Goal: Task Accomplishment & Management: Manage account settings

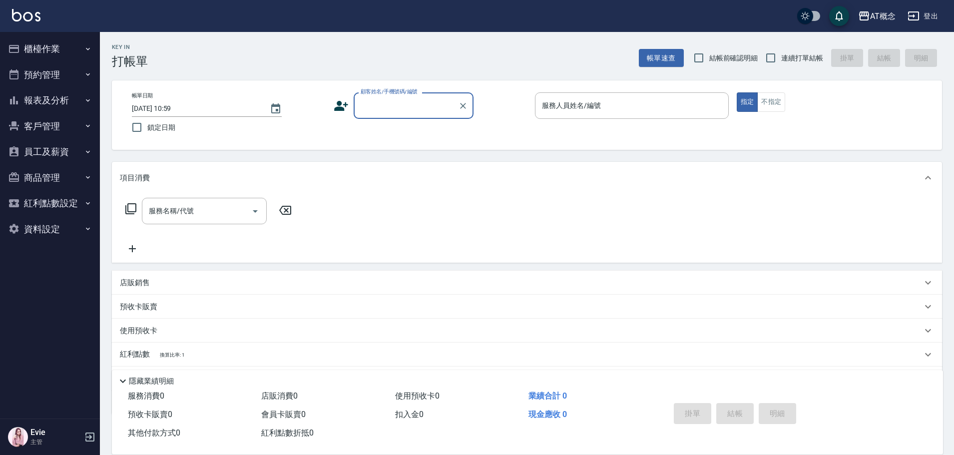
click at [45, 44] on button "櫃檯作業" at bounding box center [50, 49] width 92 height 26
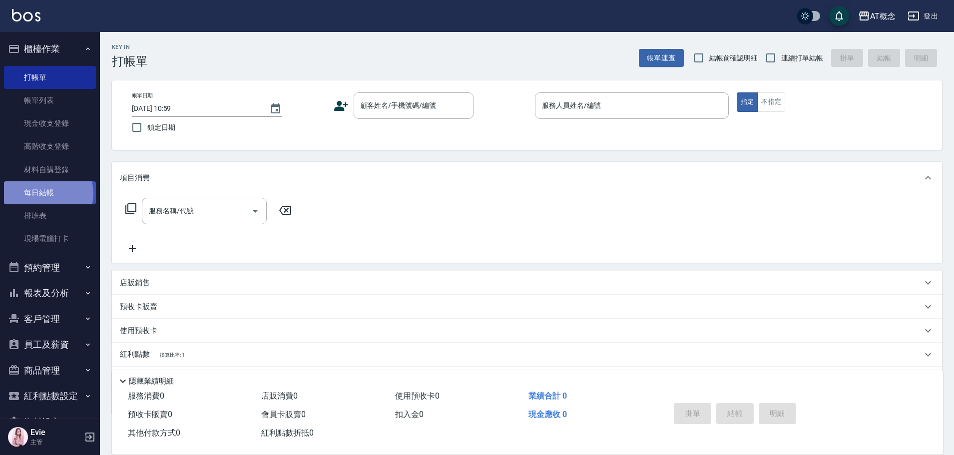
click at [45, 194] on link "每日結帳" at bounding box center [50, 192] width 92 height 23
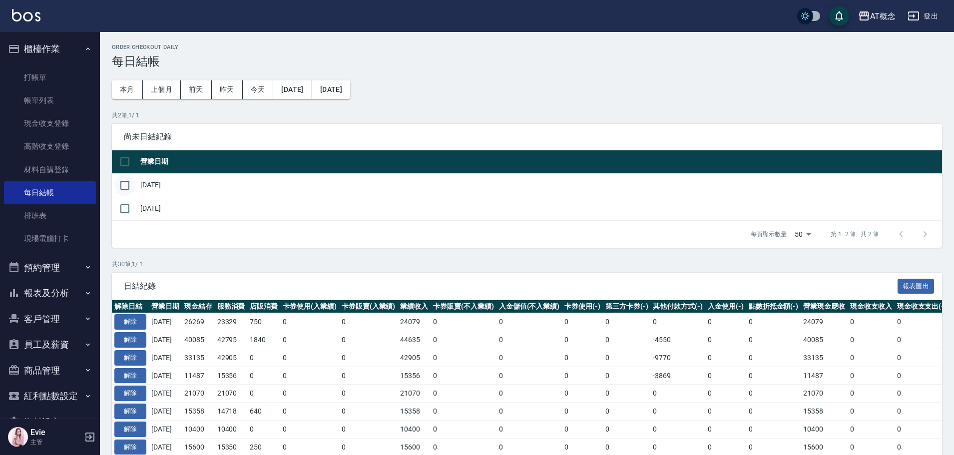
click at [132, 183] on input "checkbox" at bounding box center [124, 185] width 21 height 21
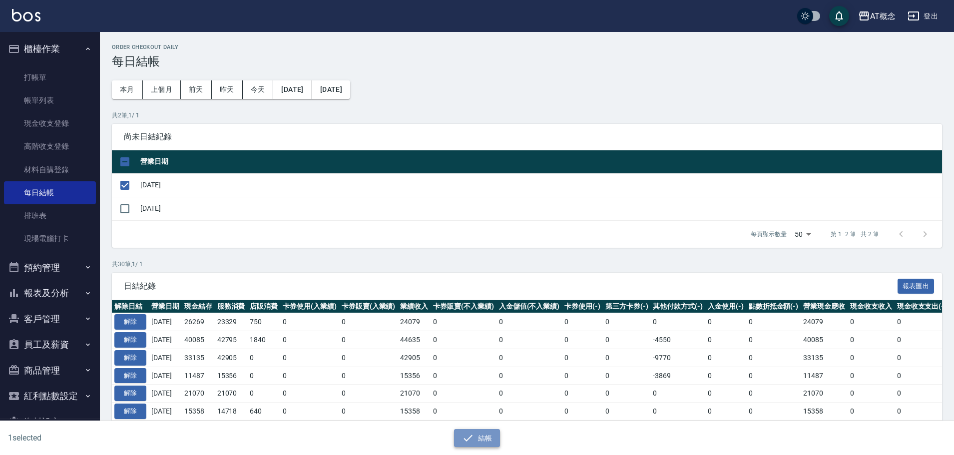
click at [491, 441] on button "結帳" at bounding box center [477, 438] width 46 height 18
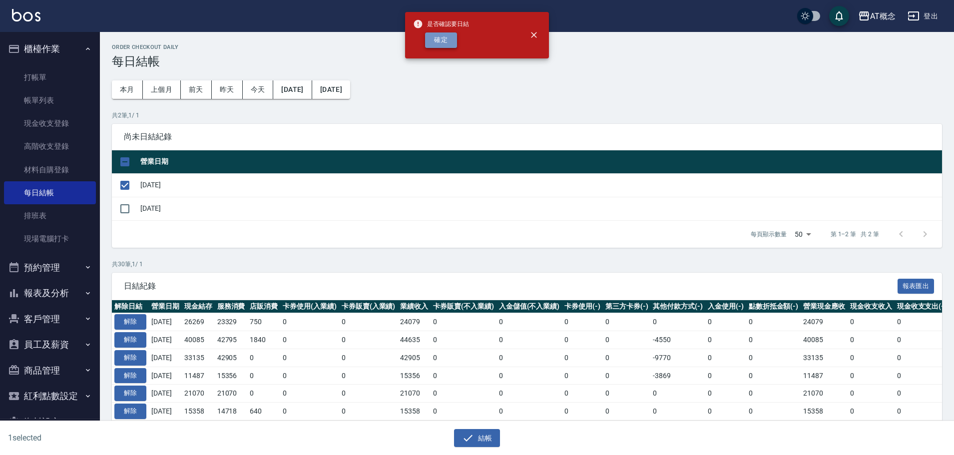
click at [448, 42] on button "確定" at bounding box center [441, 39] width 32 height 15
checkbox input "false"
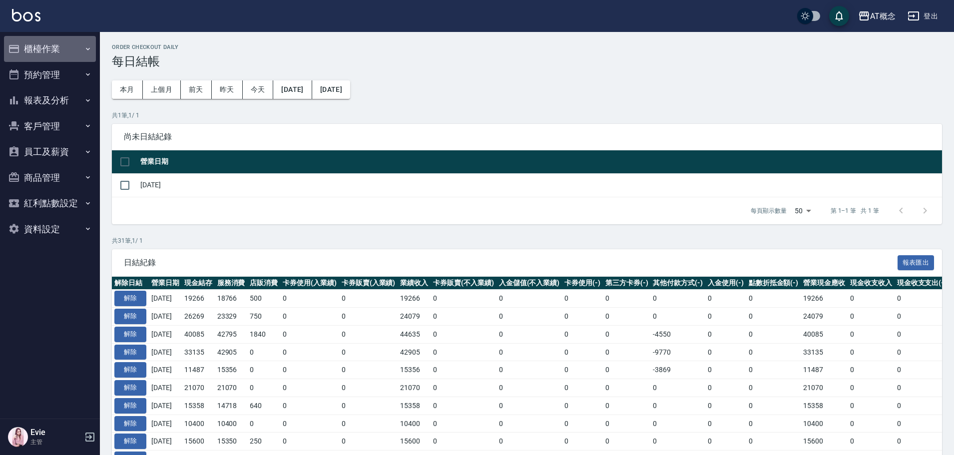
click at [31, 47] on button "櫃檯作業" at bounding box center [50, 49] width 92 height 26
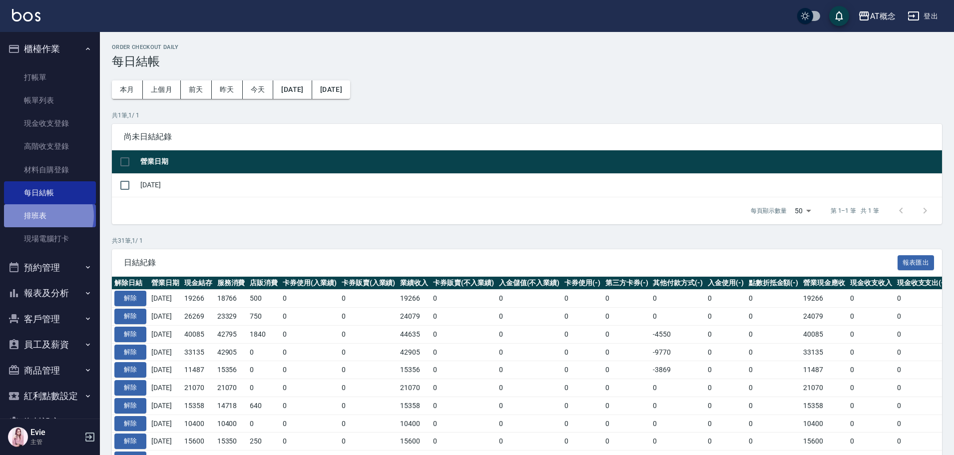
click at [48, 216] on link "排班表" at bounding box center [50, 215] width 92 height 23
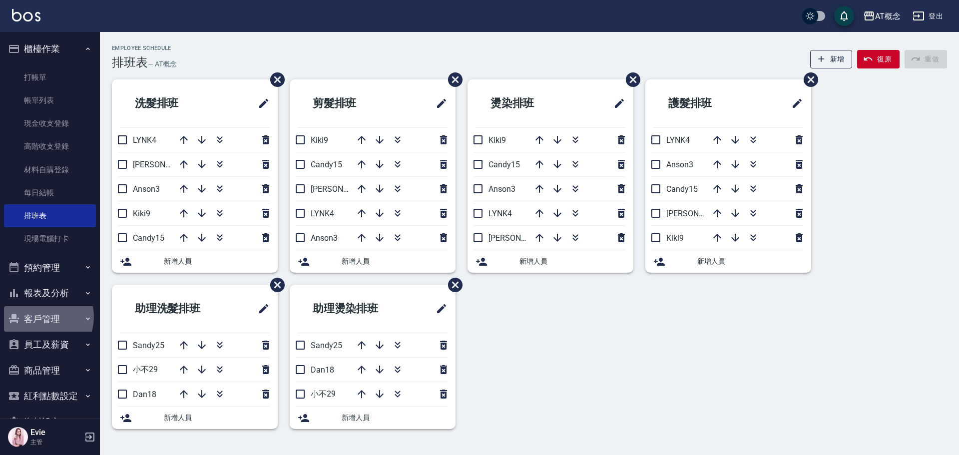
click at [42, 317] on button "客戶管理" at bounding box center [50, 319] width 92 height 26
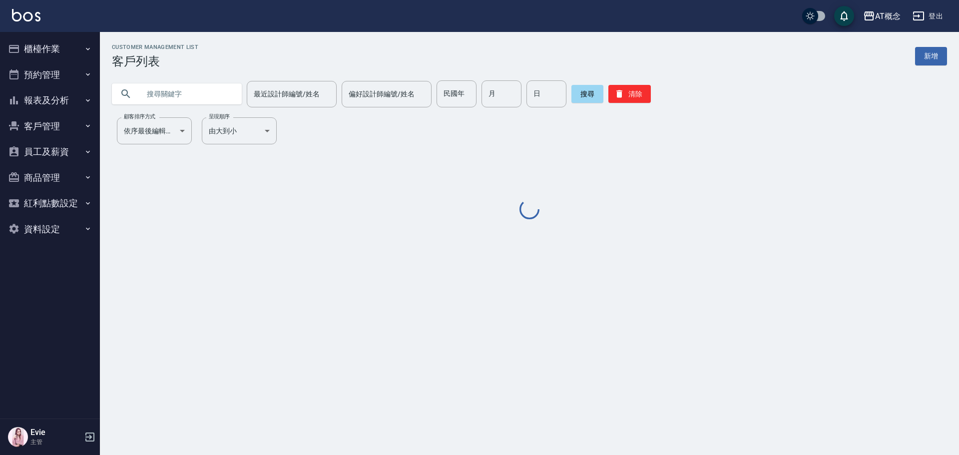
click at [194, 93] on input "text" at bounding box center [187, 93] width 94 height 27
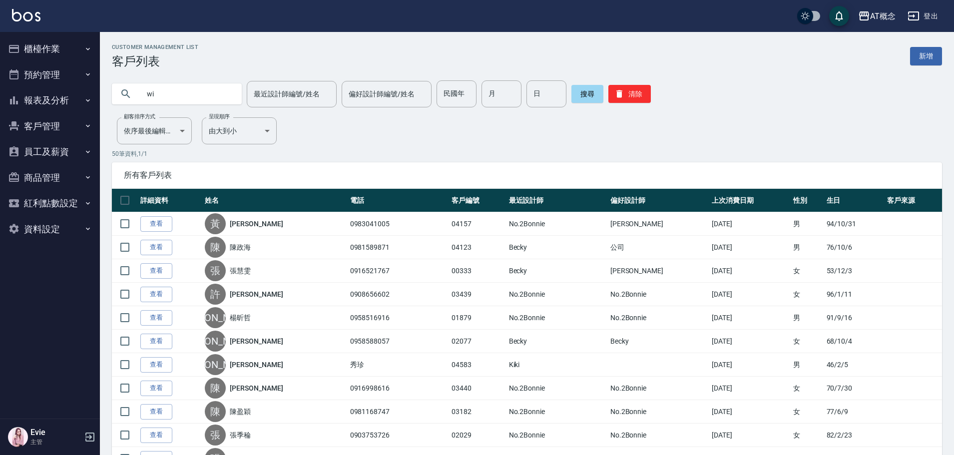
type input "w"
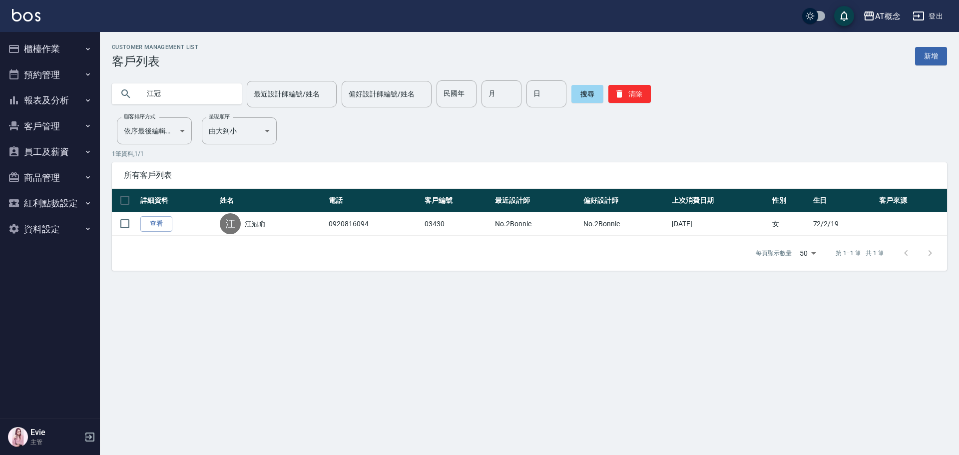
type input "江"
type input "[PERSON_NAME]"
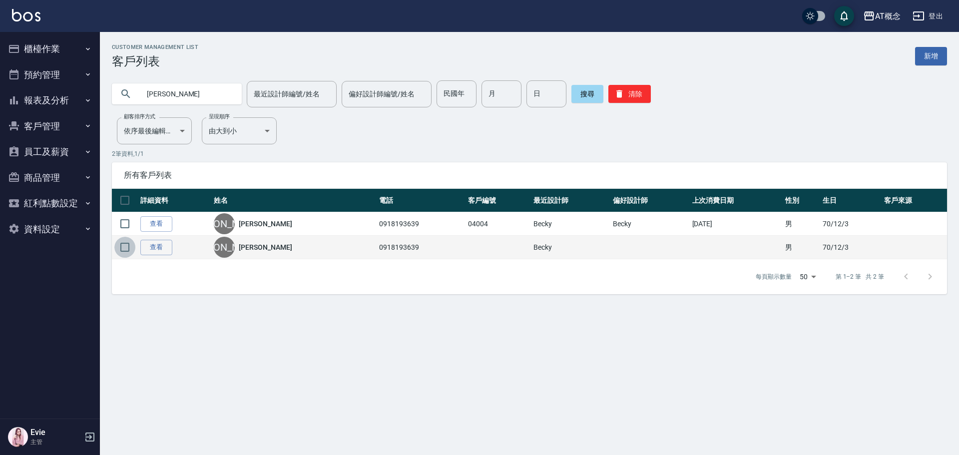
click at [126, 243] on input "checkbox" at bounding box center [124, 247] width 21 height 21
checkbox input "true"
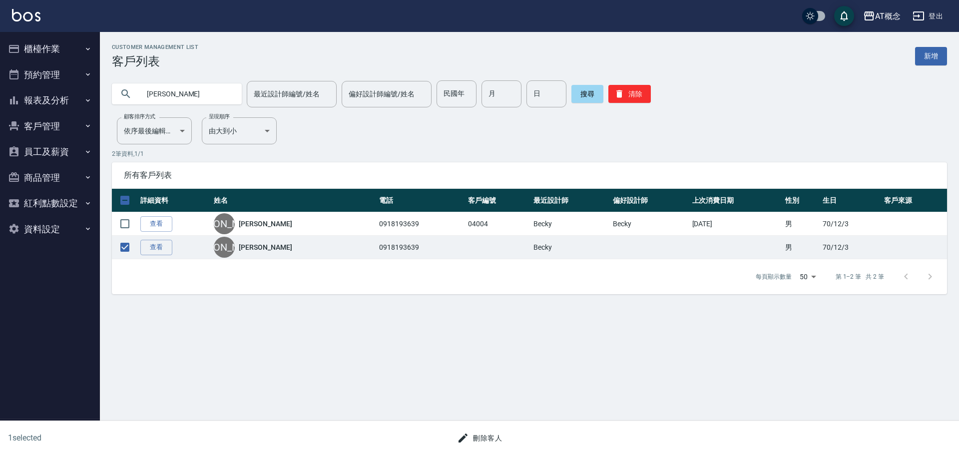
click at [492, 441] on button "刪除客人" at bounding box center [479, 438] width 53 height 18
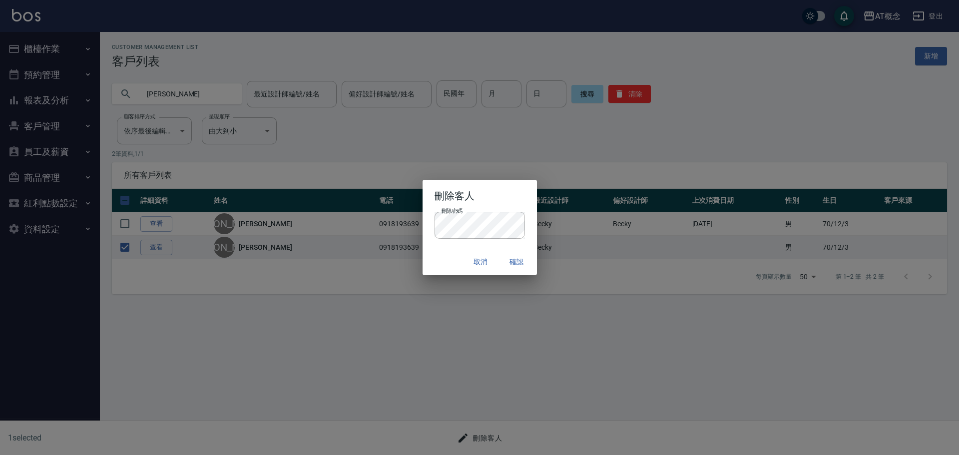
click at [442, 262] on div "取消 確認" at bounding box center [479, 262] width 114 height 26
click at [512, 256] on button "確認" at bounding box center [517, 262] width 32 height 18
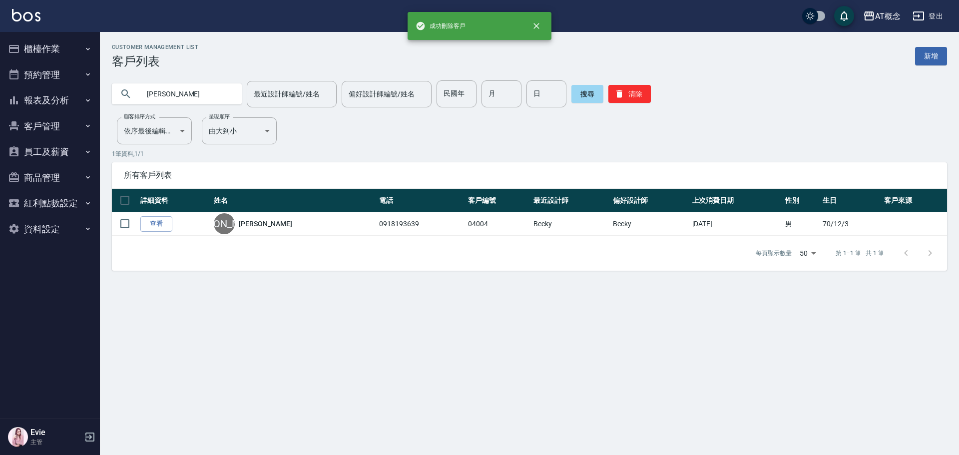
drag, startPoint x: 173, startPoint y: 91, endPoint x: 133, endPoint y: 89, distance: 40.5
click at [135, 93] on div "楊忠彥" at bounding box center [177, 93] width 130 height 21
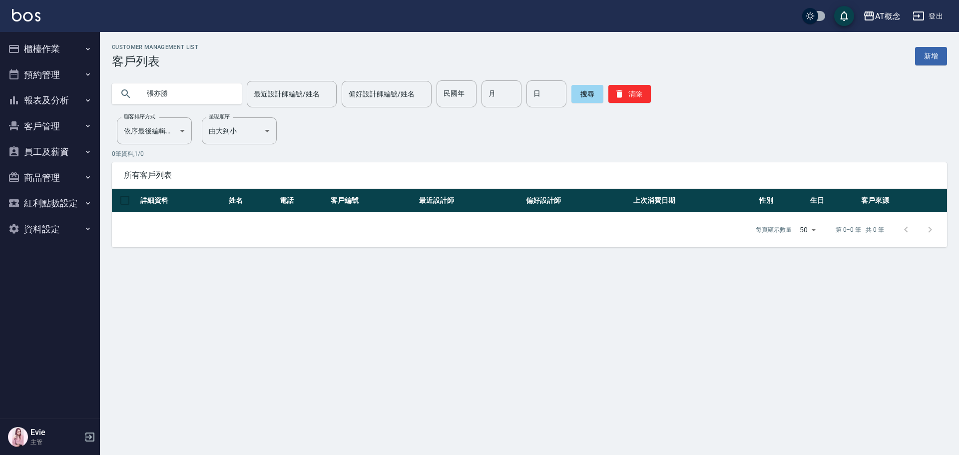
type input "張亦勝"
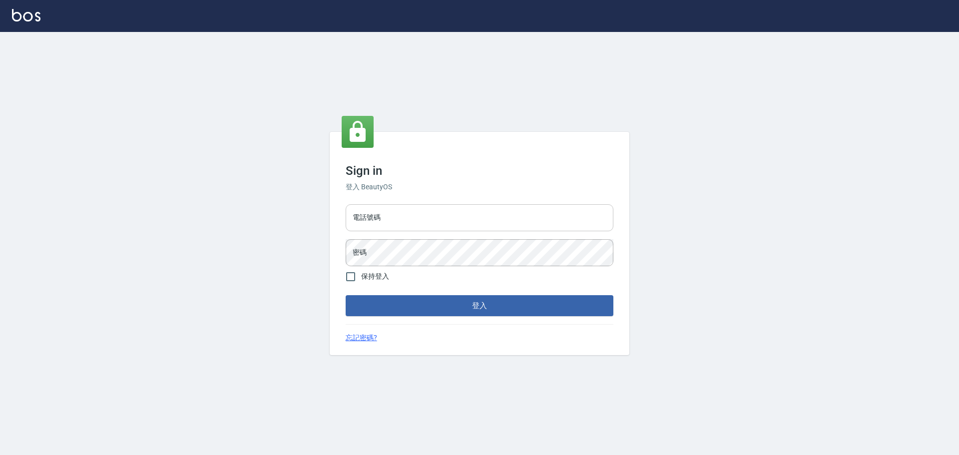
click at [382, 221] on input "電話號碼" at bounding box center [480, 217] width 268 height 27
type input "0916914211"
click at [477, 308] on button "登入" at bounding box center [480, 305] width 268 height 21
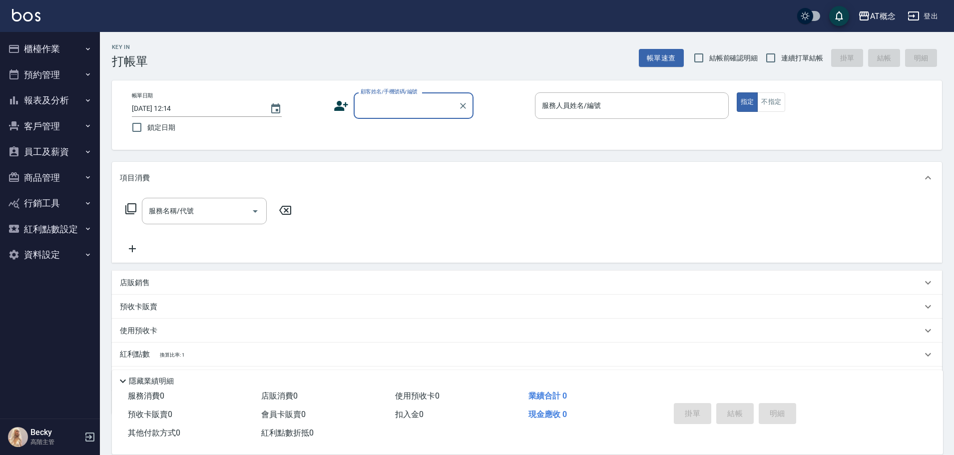
click at [55, 150] on button "員工及薪資" at bounding box center [50, 152] width 92 height 26
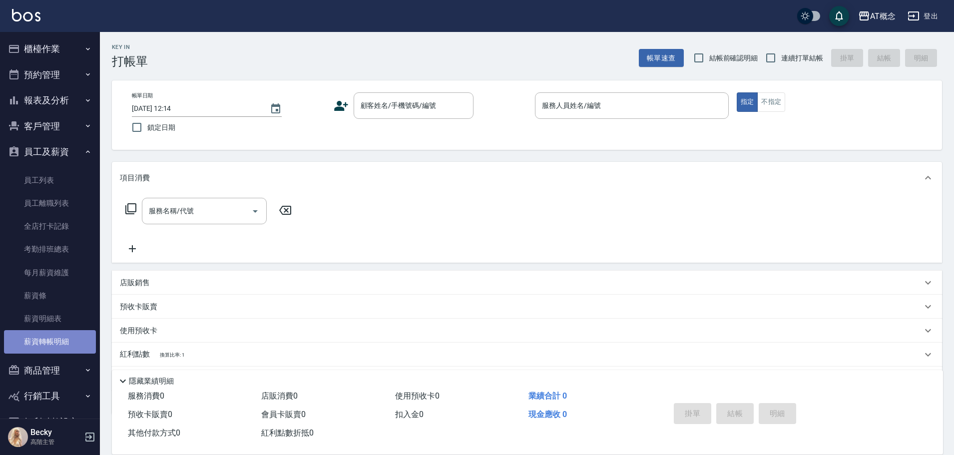
click at [74, 342] on link "薪資轉帳明細" at bounding box center [50, 341] width 92 height 23
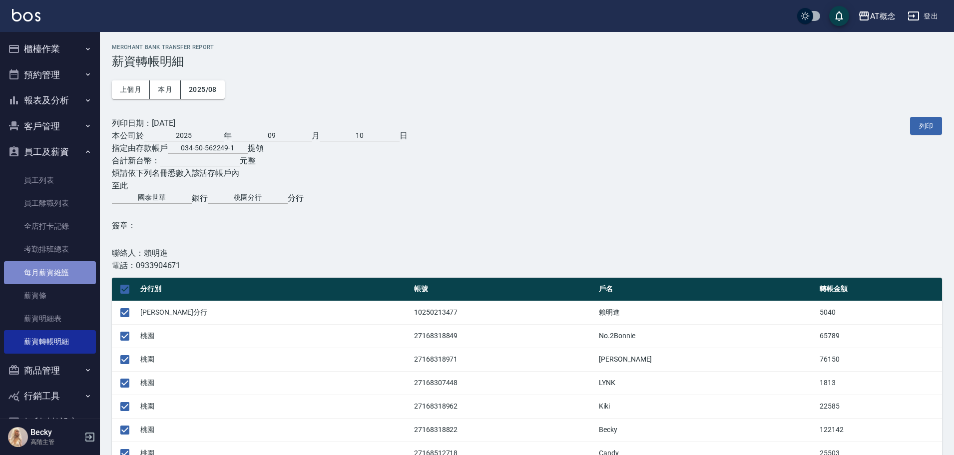
click at [63, 274] on link "每月薪資維護" at bounding box center [50, 272] width 92 height 23
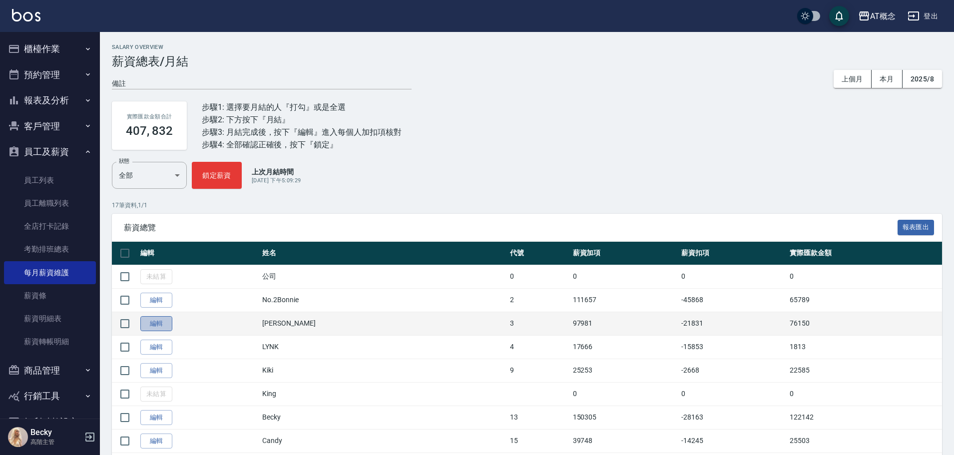
click at [149, 322] on link "編輯" at bounding box center [156, 323] width 32 height 15
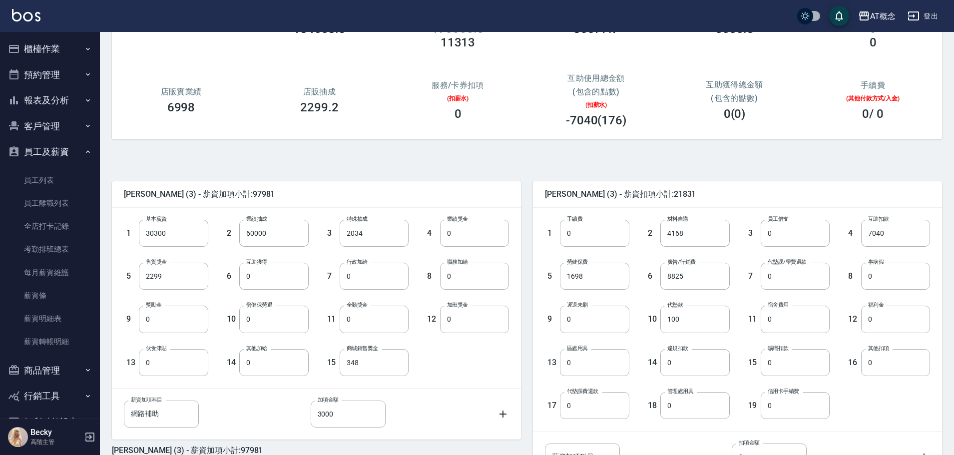
scroll to position [194, 0]
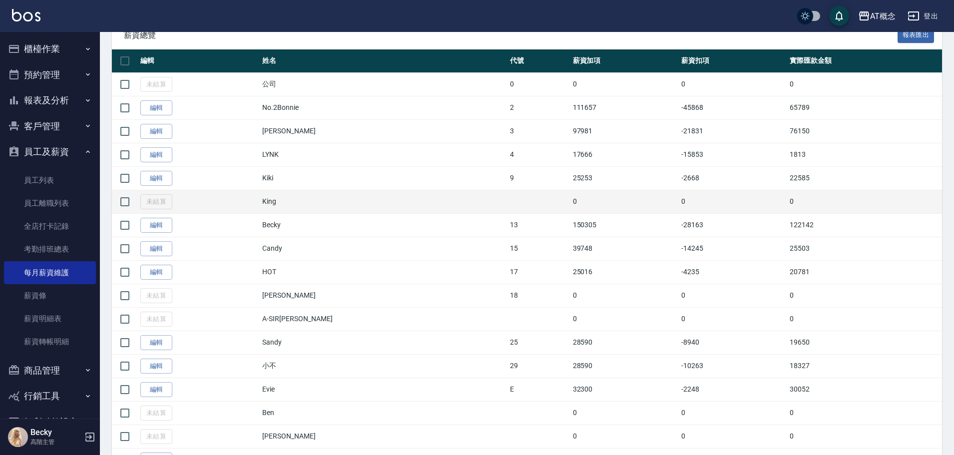
scroll to position [200, 0]
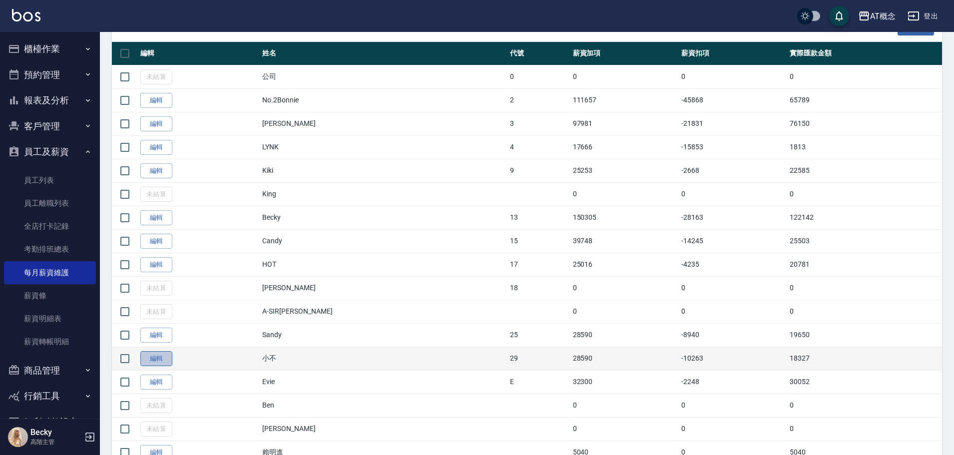
click at [159, 357] on link "編輯" at bounding box center [156, 358] width 32 height 15
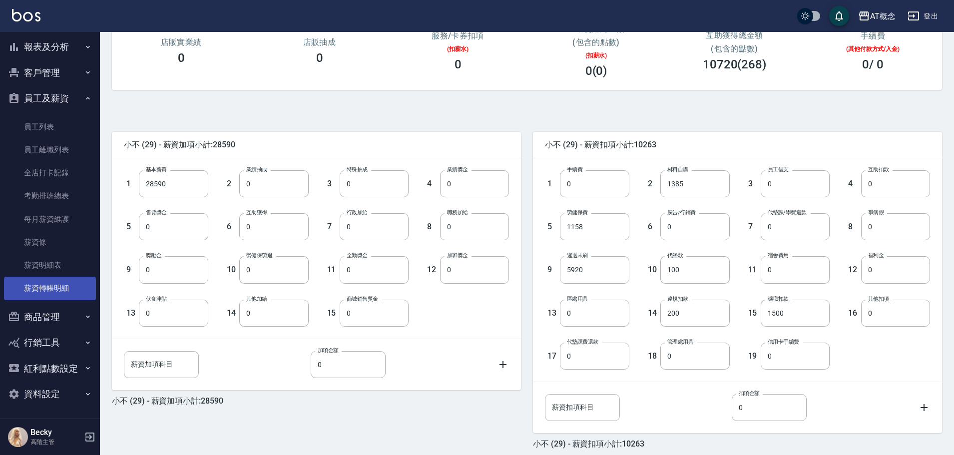
scroll to position [54, 0]
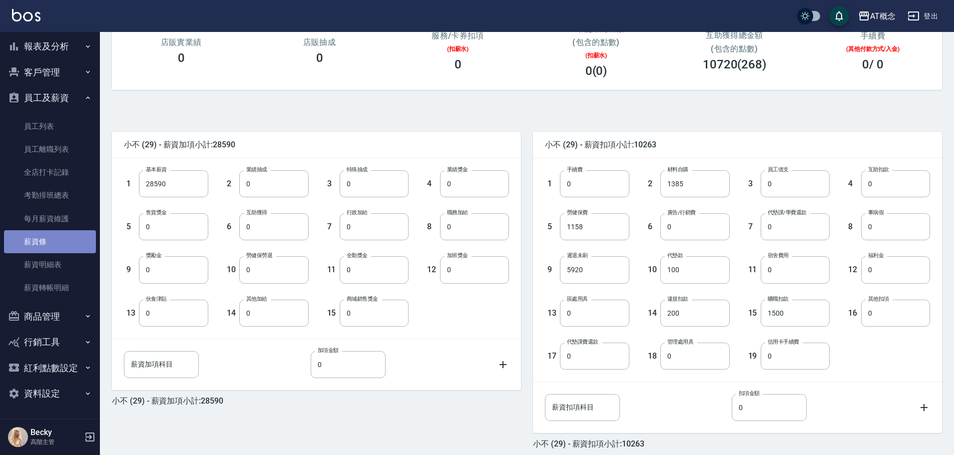
click at [52, 244] on link "薪資條" at bounding box center [50, 241] width 92 height 23
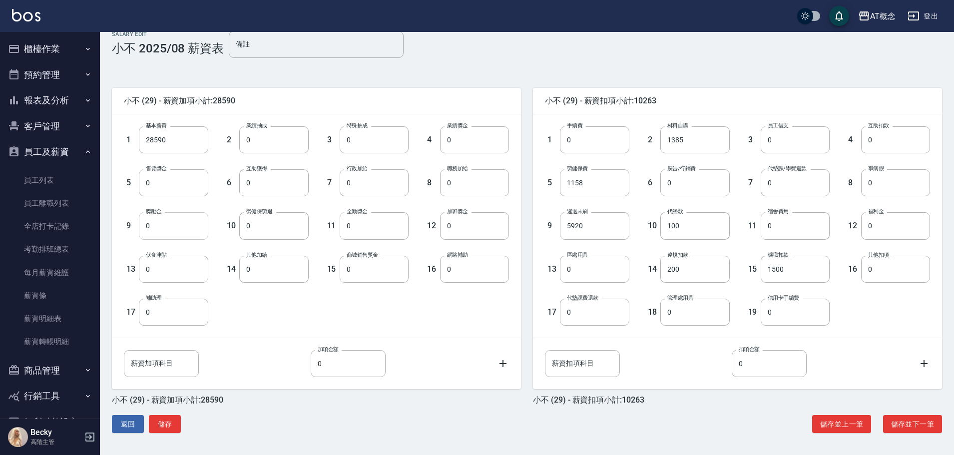
scroll to position [13, 0]
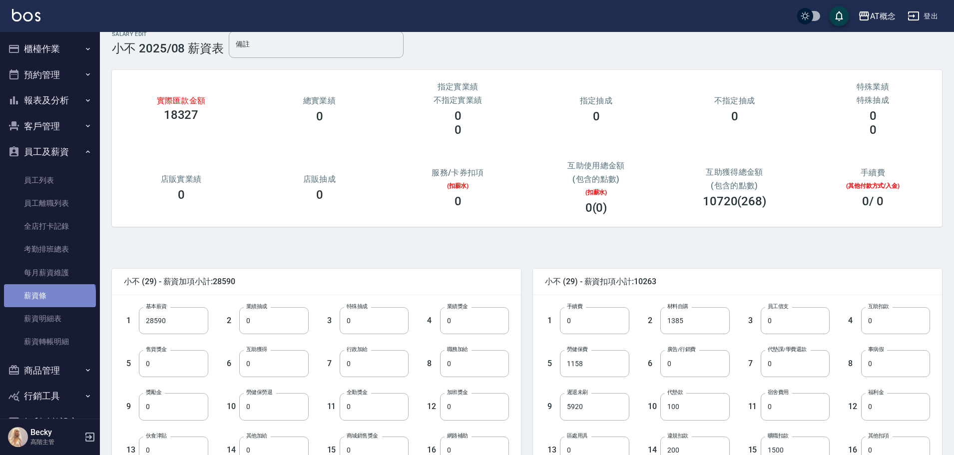
click at [49, 298] on link "薪資條" at bounding box center [50, 295] width 92 height 23
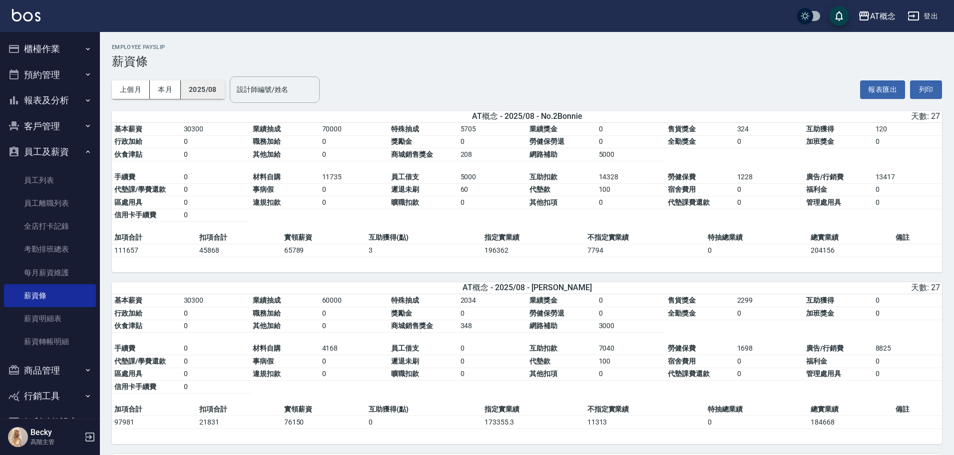
click at [210, 90] on button "2025/08" at bounding box center [203, 89] width 44 height 18
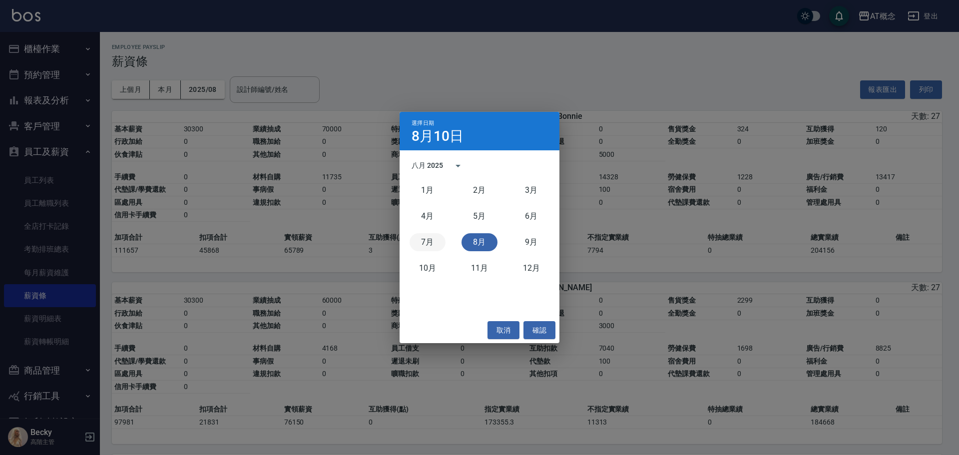
click at [422, 244] on button "7月" at bounding box center [427, 242] width 36 height 18
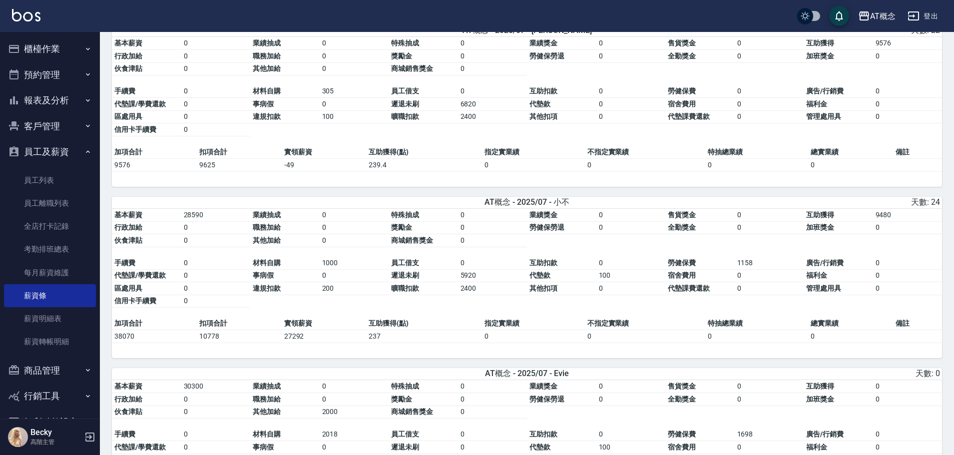
scroll to position [1271, 0]
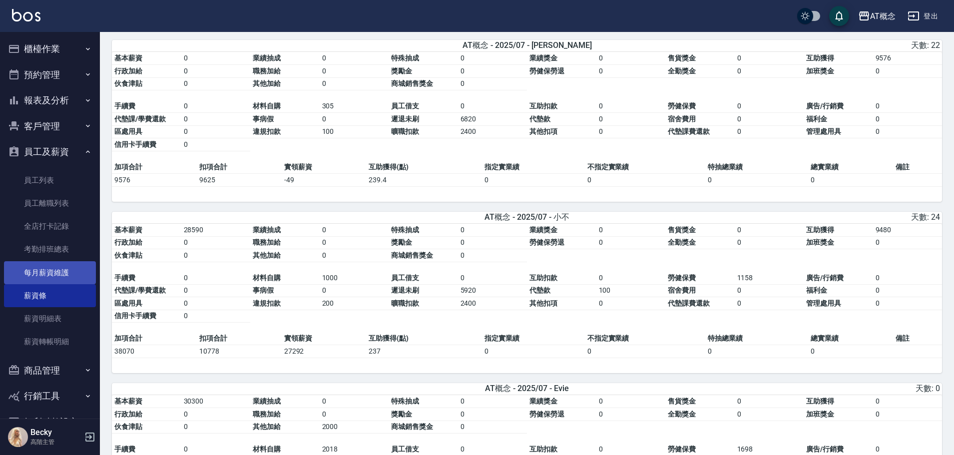
click at [51, 274] on link "每月薪資維護" at bounding box center [50, 272] width 92 height 23
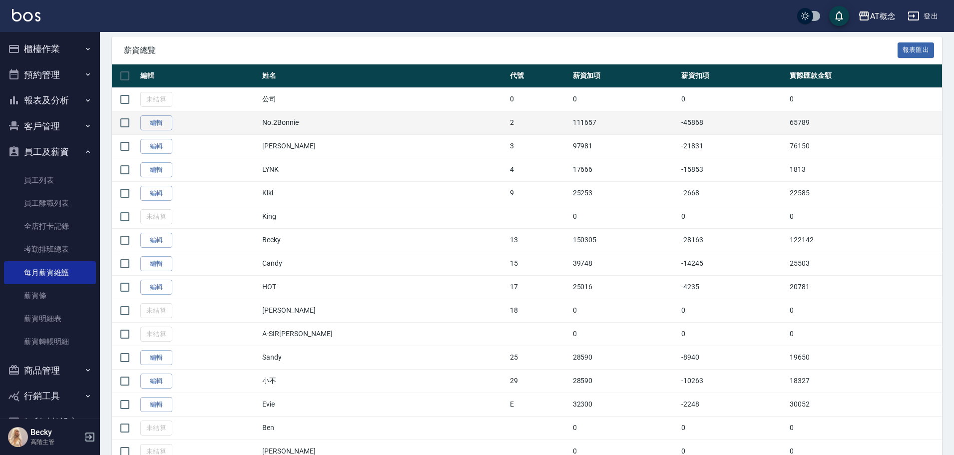
scroll to position [241, 0]
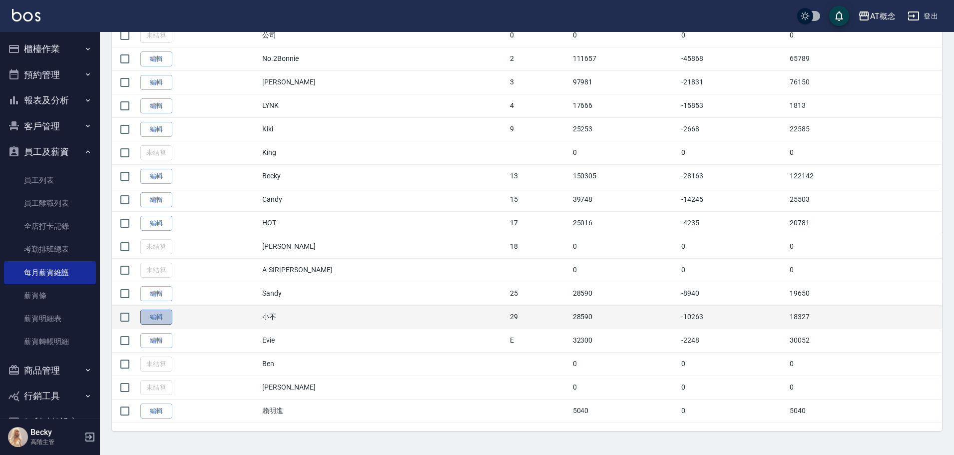
click at [159, 314] on link "編輯" at bounding box center [156, 317] width 32 height 15
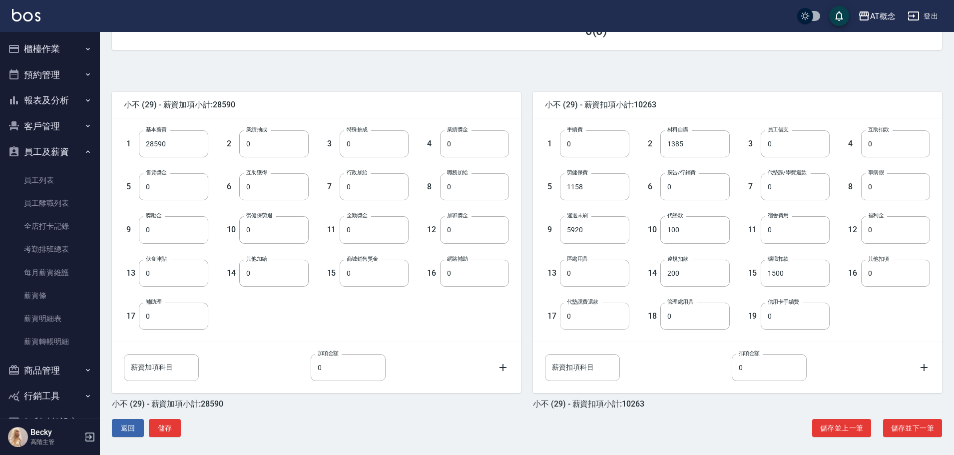
scroll to position [194, 0]
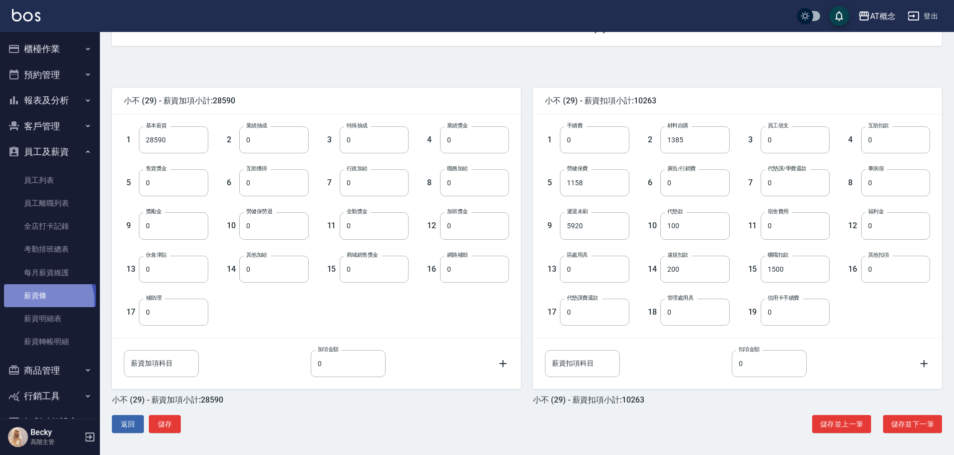
click at [45, 301] on link "薪資條" at bounding box center [50, 295] width 92 height 23
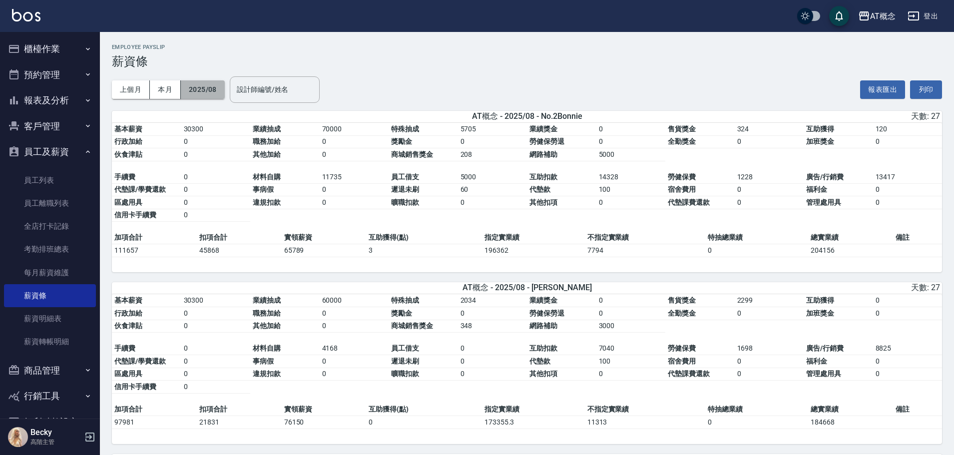
click at [214, 91] on button "2025/08" at bounding box center [203, 89] width 44 height 18
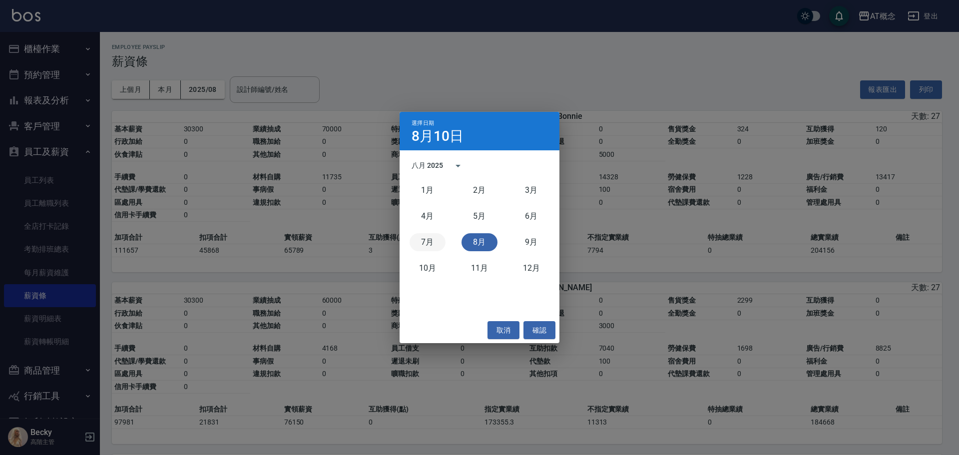
click at [432, 245] on button "7月" at bounding box center [427, 242] width 36 height 18
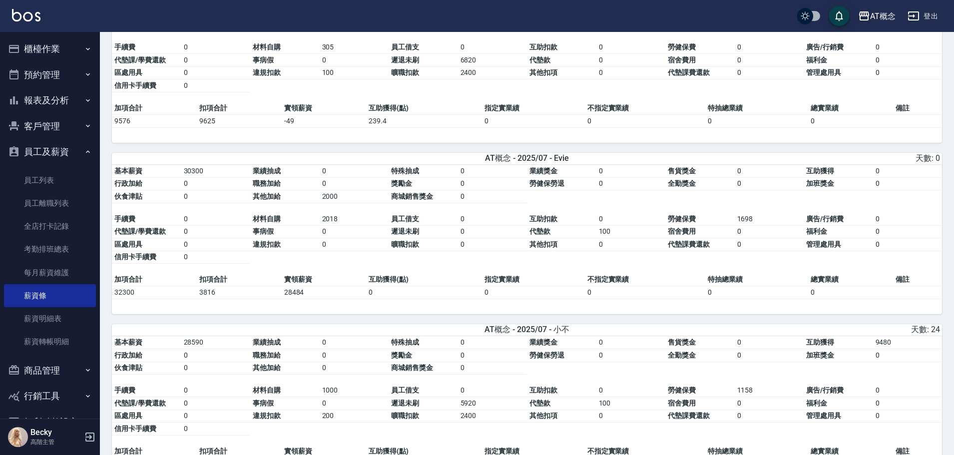
scroll to position [1348, 0]
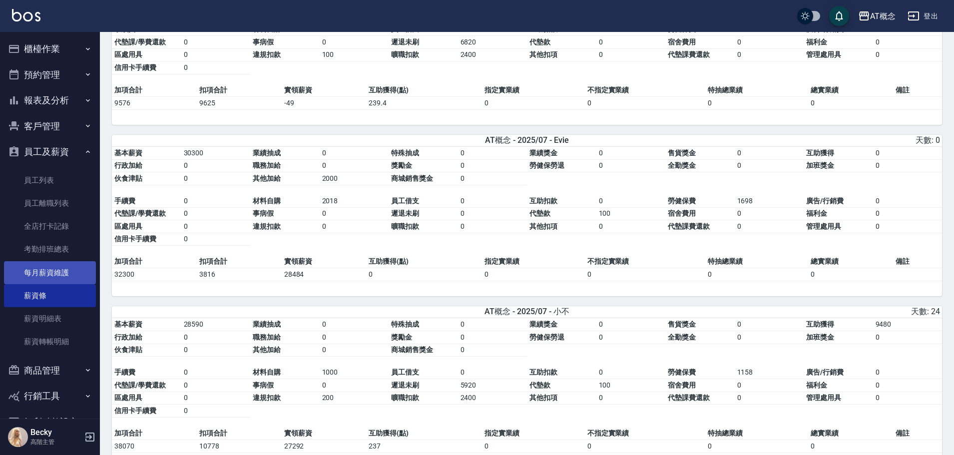
click at [55, 275] on link "每月薪資維護" at bounding box center [50, 272] width 92 height 23
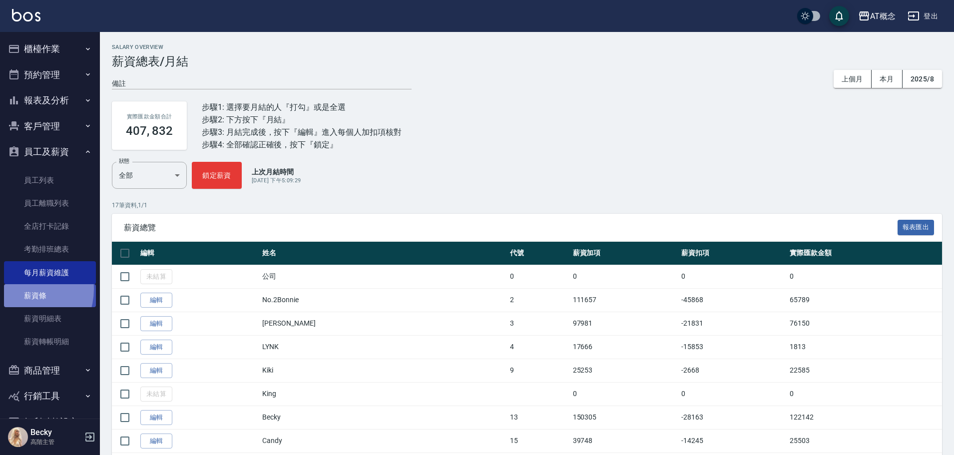
click at [22, 289] on link "薪資條" at bounding box center [50, 295] width 92 height 23
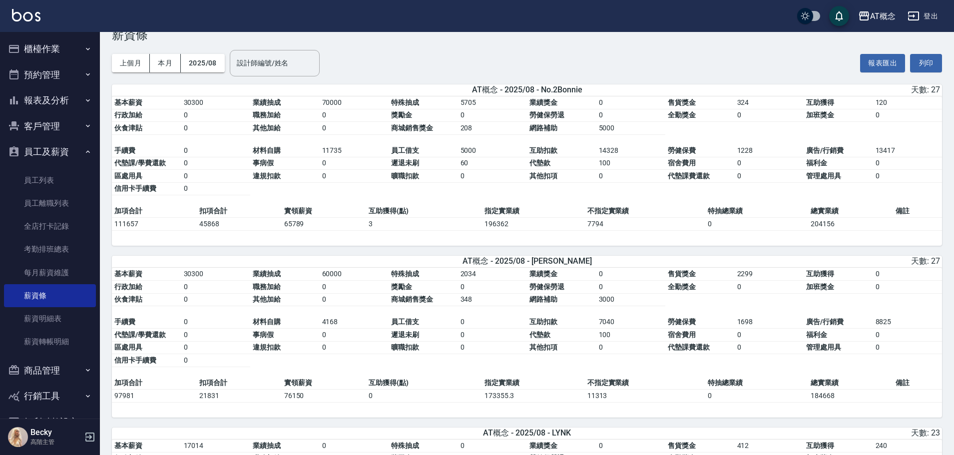
scroll to position [50, 0]
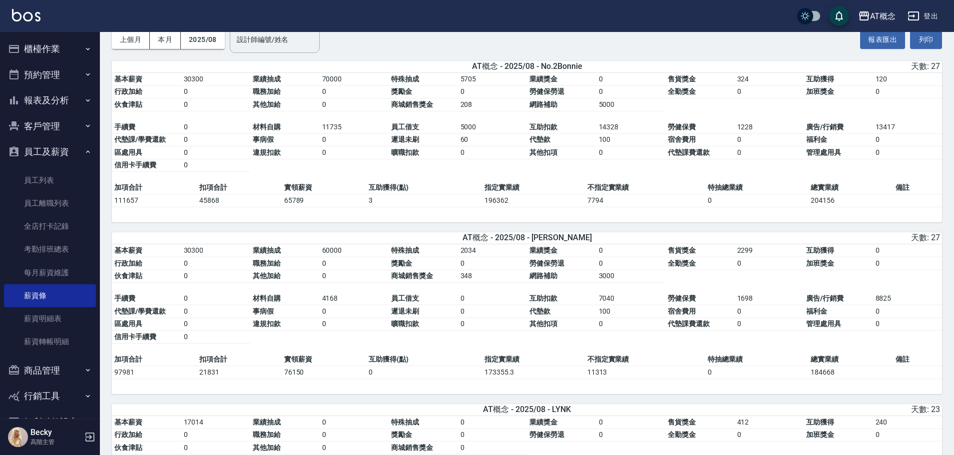
click at [42, 52] on button "櫃檯作業" at bounding box center [50, 49] width 92 height 26
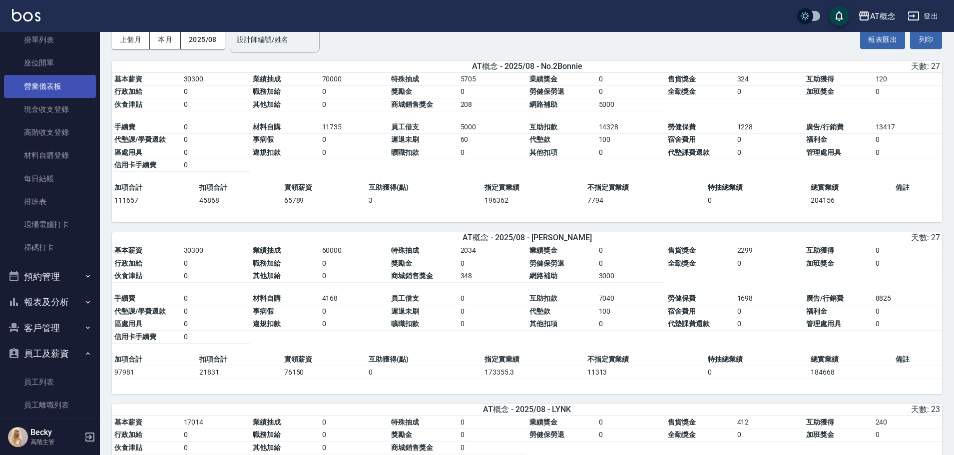
scroll to position [100, 0]
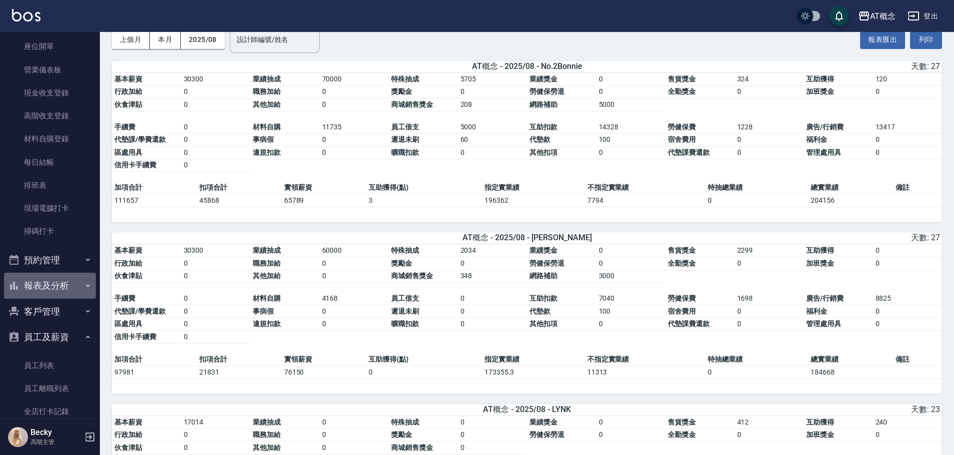
click at [50, 292] on button "報表及分析" at bounding box center [50, 286] width 92 height 26
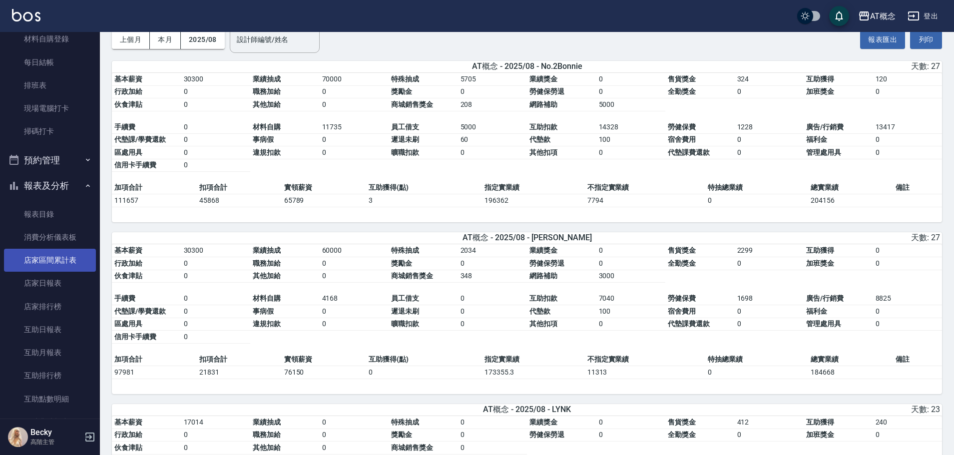
scroll to position [250, 0]
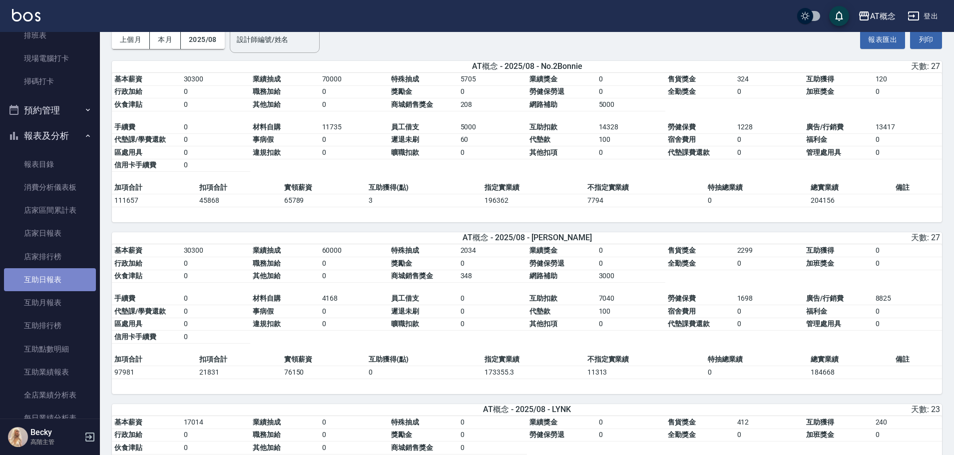
click at [69, 280] on link "互助日報表" at bounding box center [50, 279] width 92 height 23
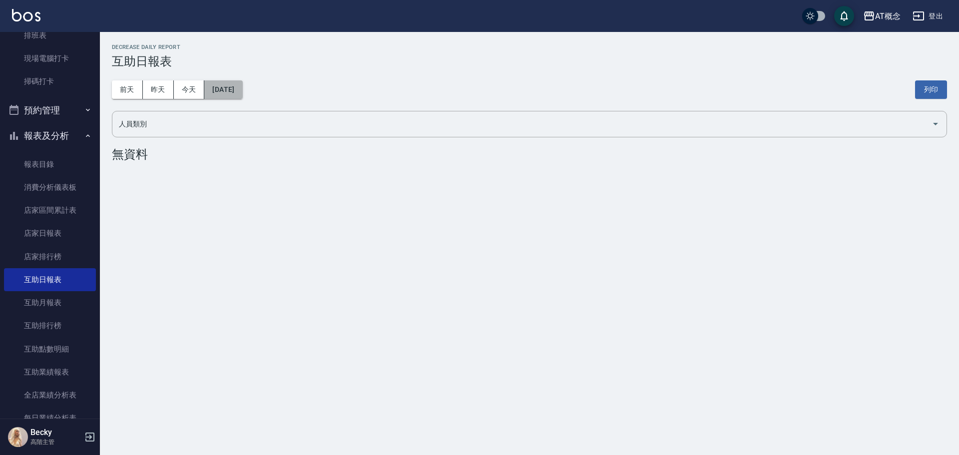
click at [242, 91] on button "2025/09/10" at bounding box center [223, 89] width 38 height 18
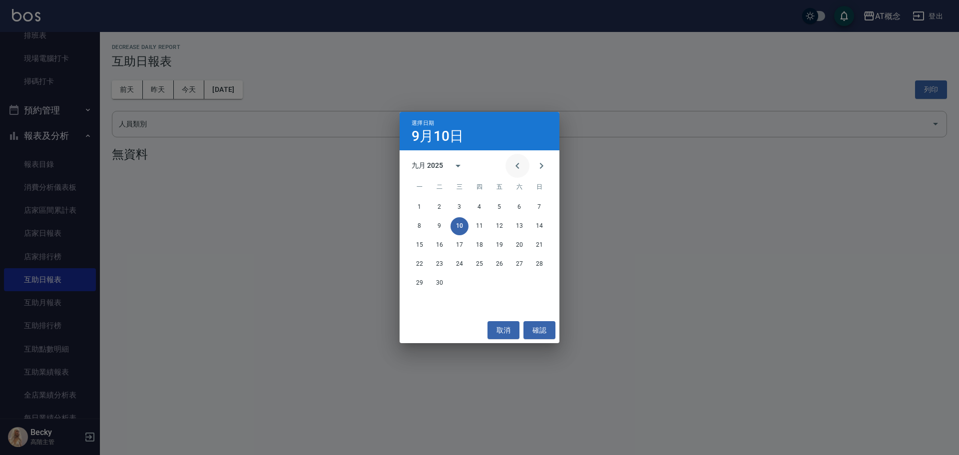
click at [519, 167] on icon "Previous month" at bounding box center [517, 166] width 12 height 12
click at [542, 167] on icon "Next month" at bounding box center [541, 166] width 12 height 12
click at [536, 284] on button "31" at bounding box center [539, 283] width 18 height 18
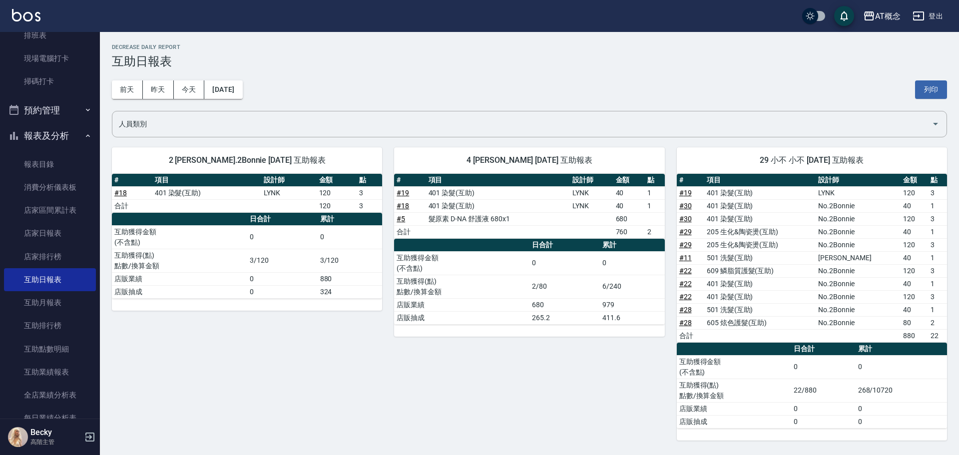
click at [35, 435] on h5 "Becky" at bounding box center [55, 432] width 51 height 10
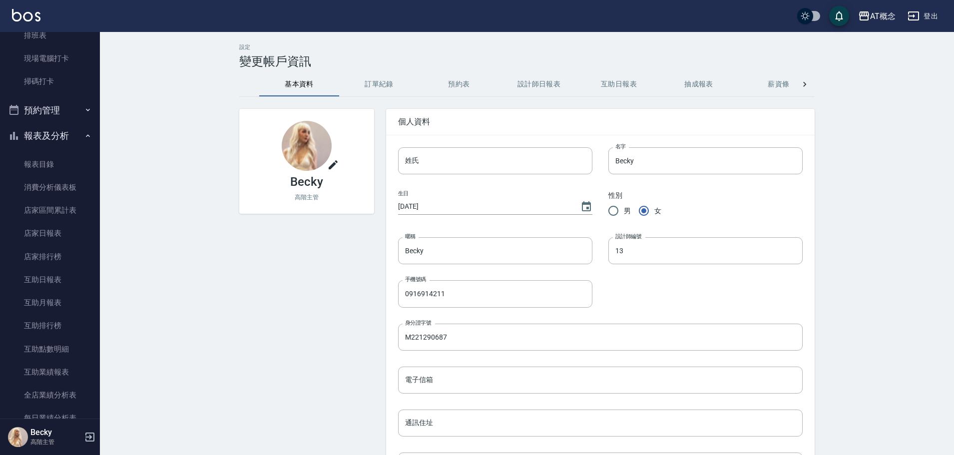
click at [89, 436] on icon "button" at bounding box center [90, 437] width 12 height 12
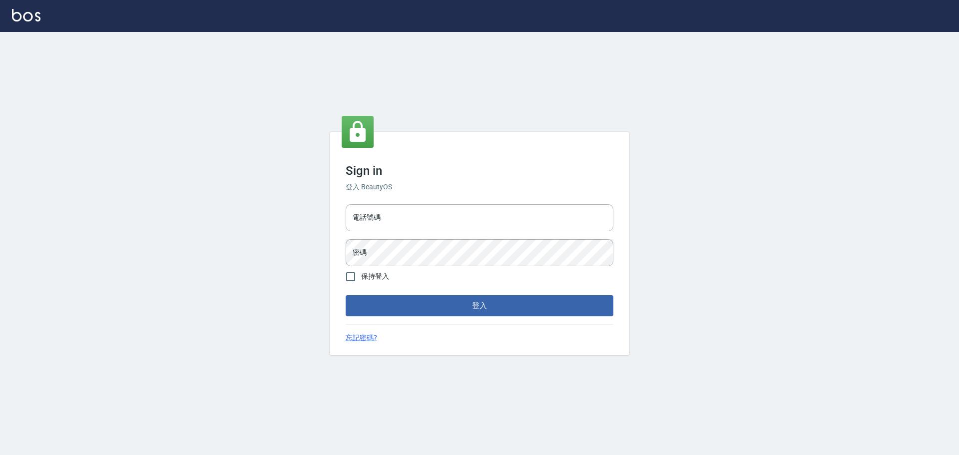
click at [375, 202] on div "電話號碼 電話號碼 密碼 密碼" at bounding box center [480, 235] width 276 height 70
click at [379, 216] on input "電話號碼" at bounding box center [480, 217] width 268 height 27
type input "0922982220"
click at [346, 295] on button "登入" at bounding box center [480, 305] width 268 height 21
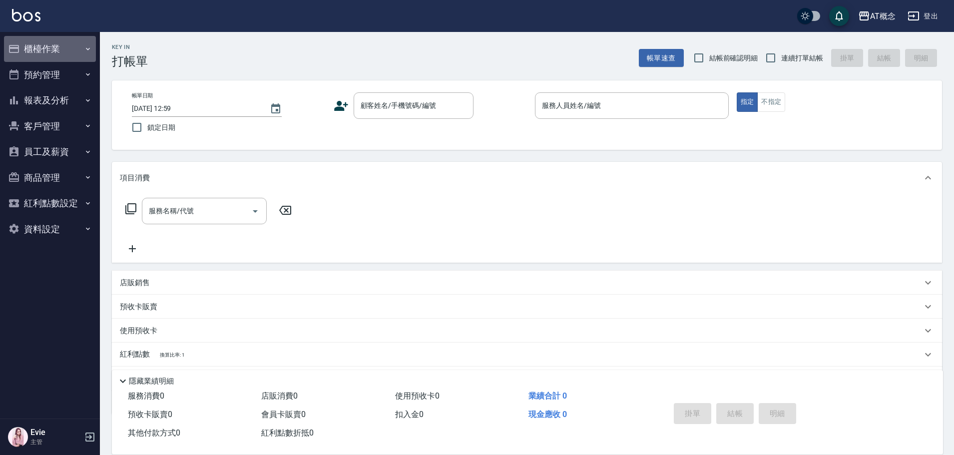
click at [60, 45] on button "櫃檯作業" at bounding box center [50, 49] width 92 height 26
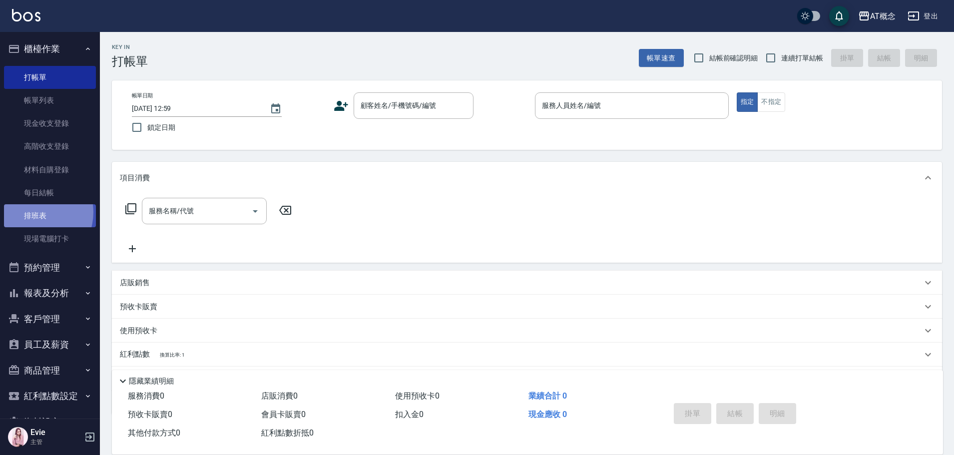
click at [34, 212] on link "排班表" at bounding box center [50, 215] width 92 height 23
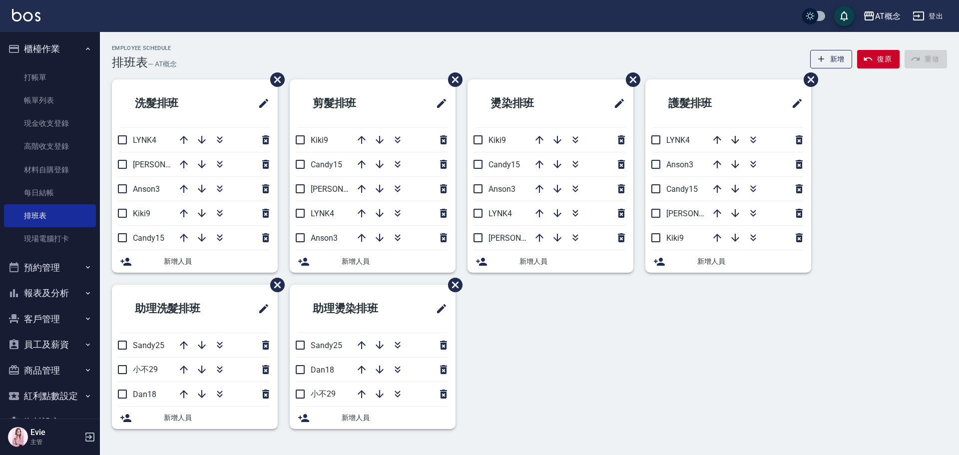
click at [32, 316] on button "客戶管理" at bounding box center [50, 319] width 92 height 26
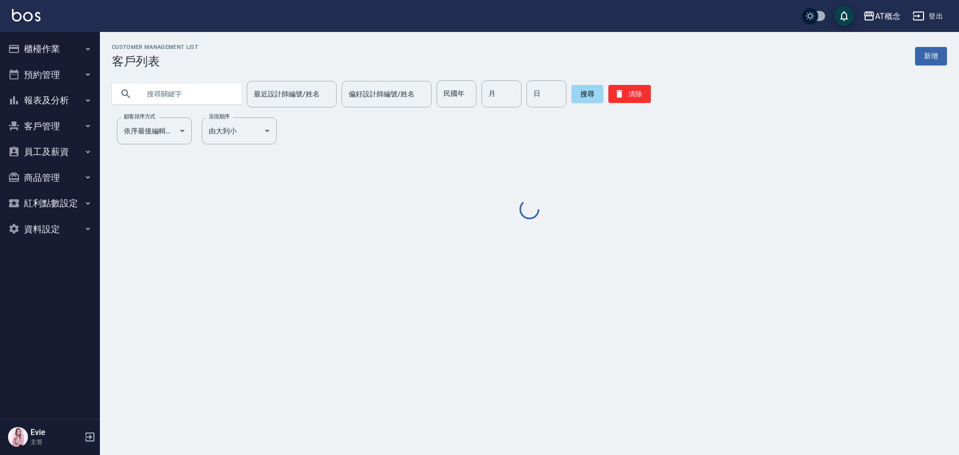
click at [170, 98] on input "text" at bounding box center [187, 93] width 94 height 27
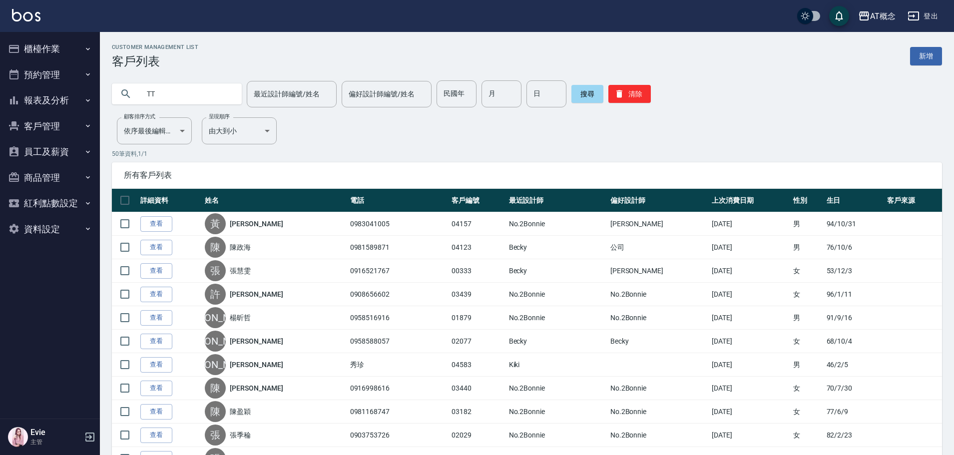
type input "T"
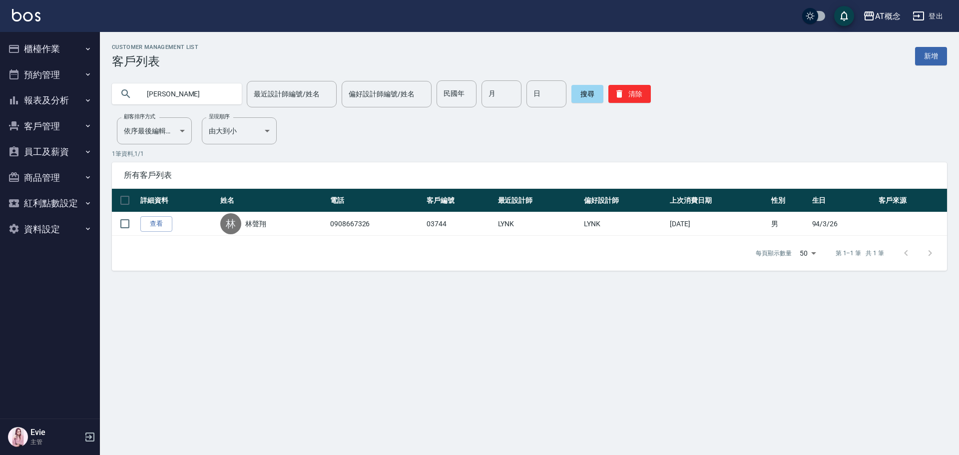
type input "林"
type input "[PERSON_NAME]"
